Goal: Navigation & Orientation: Understand site structure

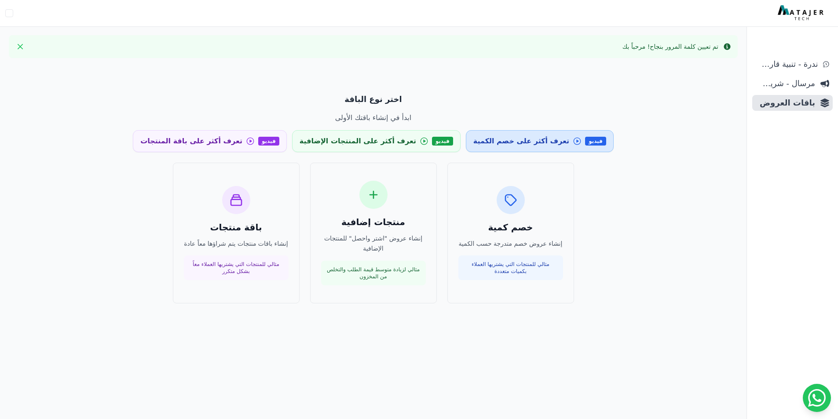
click at [502, 145] on span "تعرف أكثر على خصم الكمية" at bounding box center [521, 141] width 96 height 11
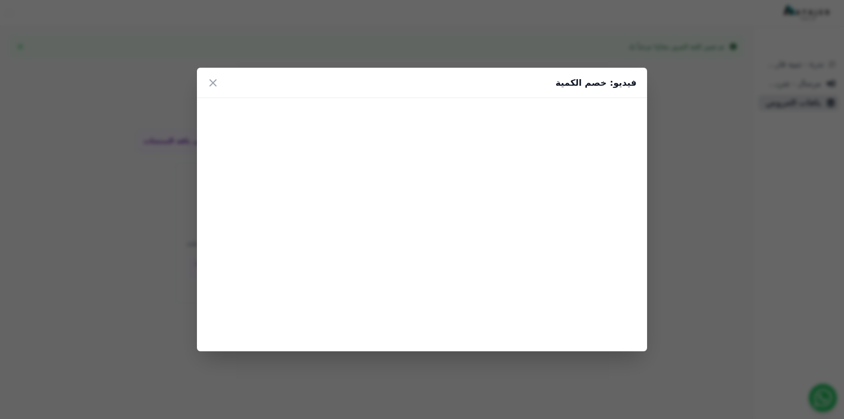
click at [736, 330] on div "فيديو: خصم الكمية ×" at bounding box center [422, 209] width 844 height 419
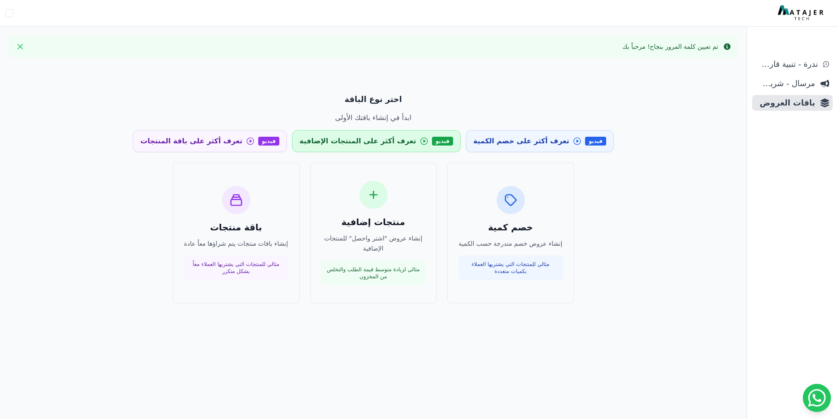
click at [374, 138] on span "تعرف أكثر على المنتجات الإضافية" at bounding box center [357, 141] width 117 height 11
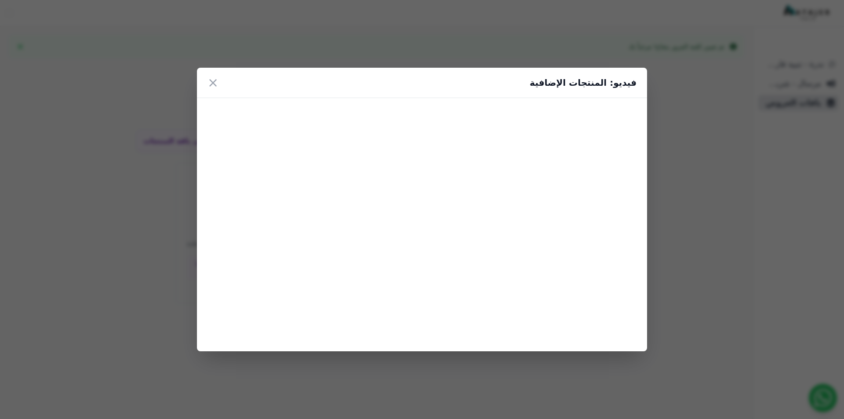
click at [766, 261] on div "فيديو: المنتجات الإضافية ×" at bounding box center [422, 209] width 844 height 419
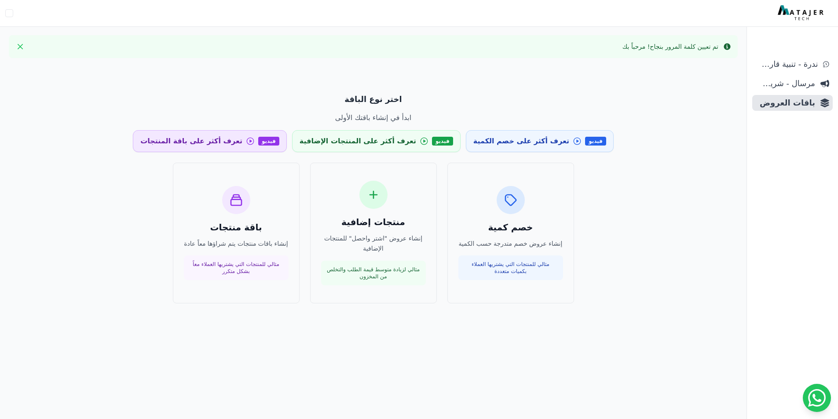
click at [242, 137] on span "تعرف أكثر على باقة المنتجات" at bounding box center [191, 141] width 102 height 11
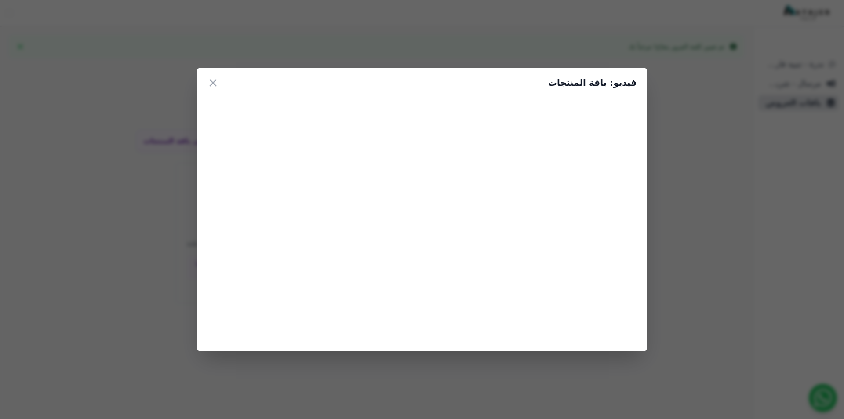
click at [755, 270] on div "فيديو: باقة المنتجات ×" at bounding box center [422, 209] width 844 height 419
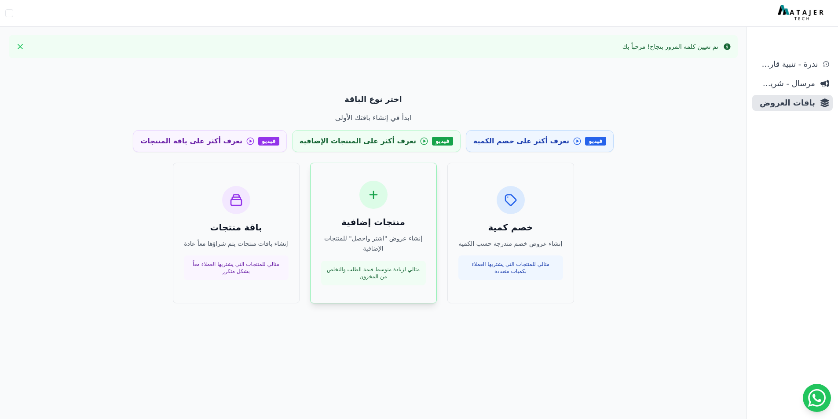
click at [399, 231] on div "منتجات إضافية إنشاء عروض "اشتر واحصل" للمنتجات الإضافية مثالي لزيادة متوسط قيمة…" at bounding box center [373, 233] width 105 height 105
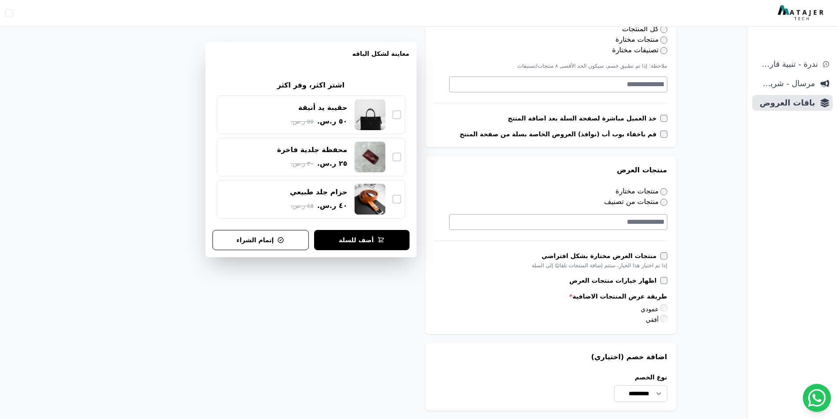
scroll to position [308, 0]
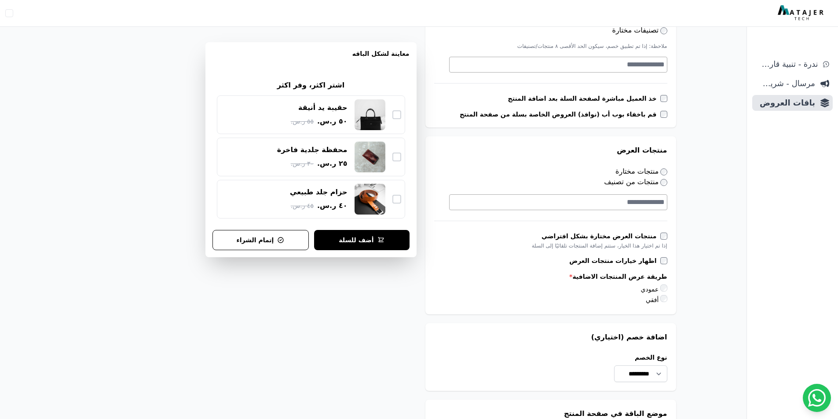
click at [786, 91] on link "مرسال - شريط دعاية" at bounding box center [792, 84] width 80 height 16
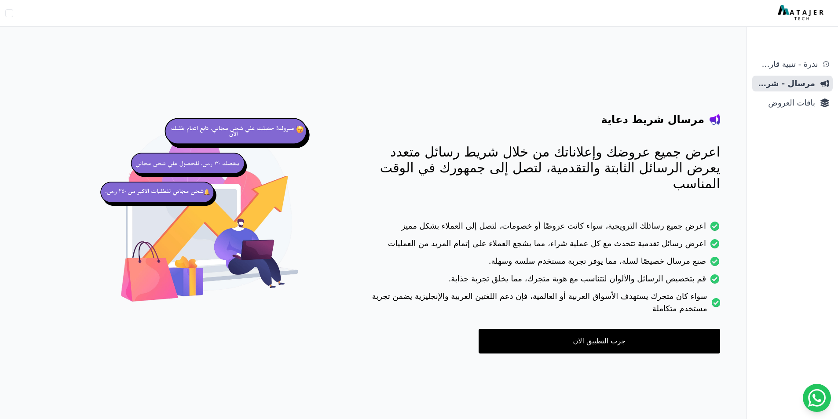
click at [809, 55] on aside "ندرة - تنبية قارب علي النفاذ مرسال - شريط دعاية باقات العروض" at bounding box center [791, 209] width 91 height 419
click at [802, 62] on span "ندرة - تنبية قارب علي النفاذ" at bounding box center [786, 64] width 62 height 12
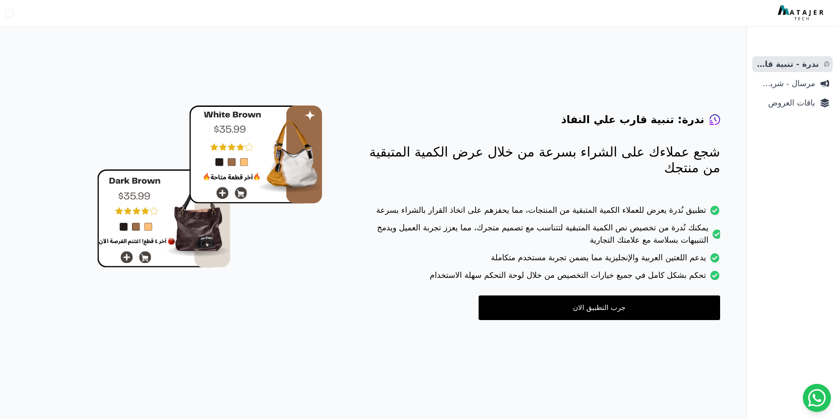
scroll to position [35, 0]
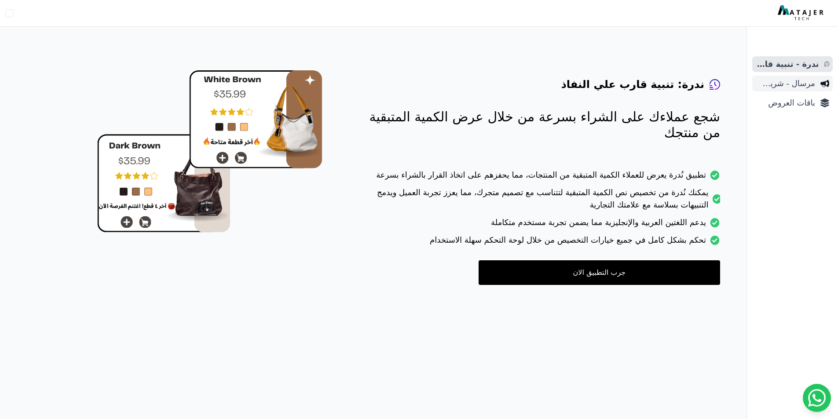
click at [788, 87] on span "مرسال - شريط دعاية" at bounding box center [784, 83] width 59 height 12
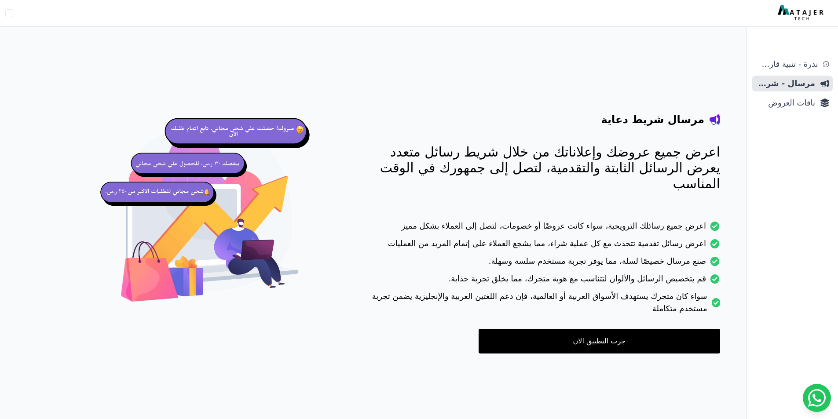
click at [794, 101] on span "باقات العروض" at bounding box center [784, 103] width 59 height 12
